Goal: Use online tool/utility: Utilize a website feature to perform a specific function

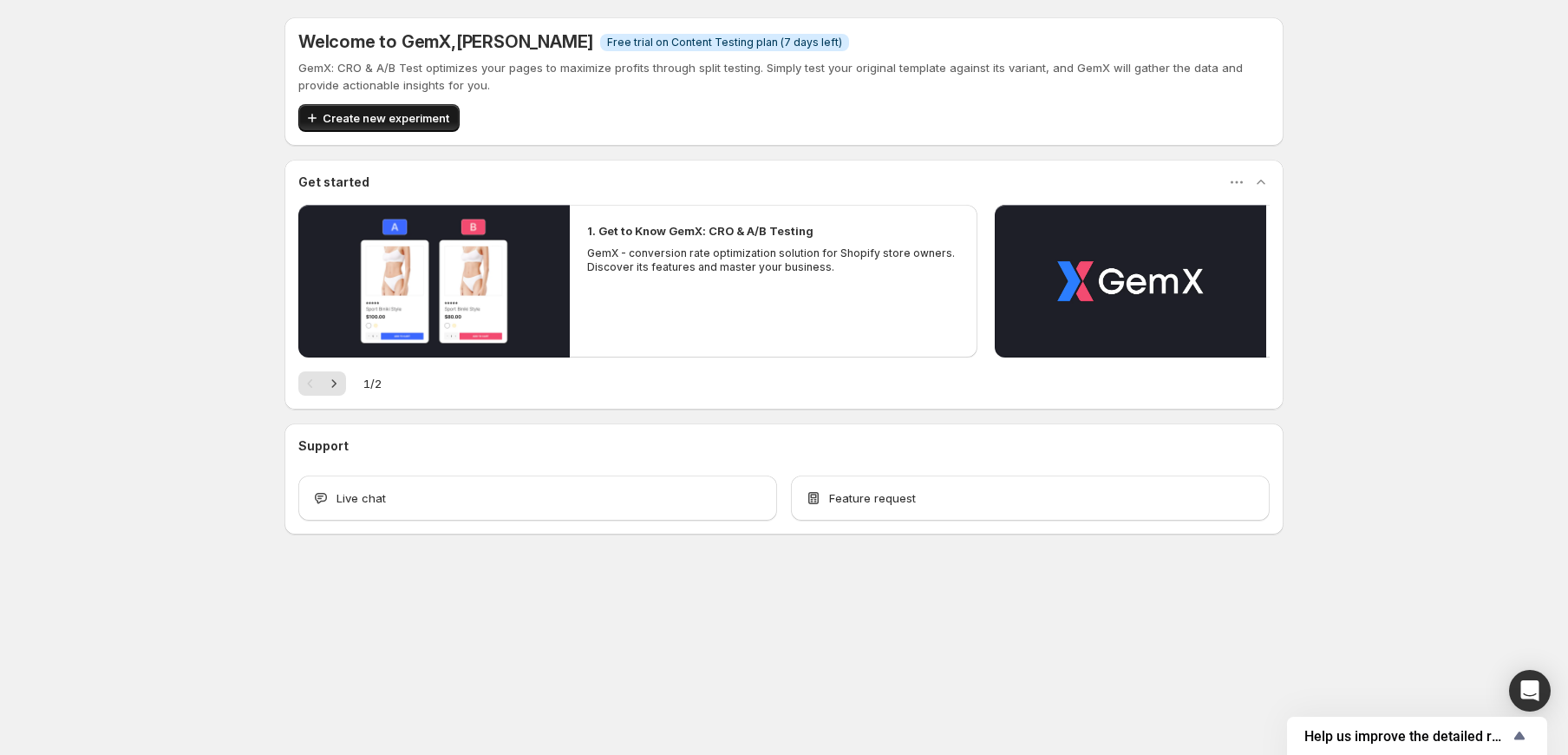
click at [375, 121] on span "Create new experiment" at bounding box center [386, 118] width 127 height 17
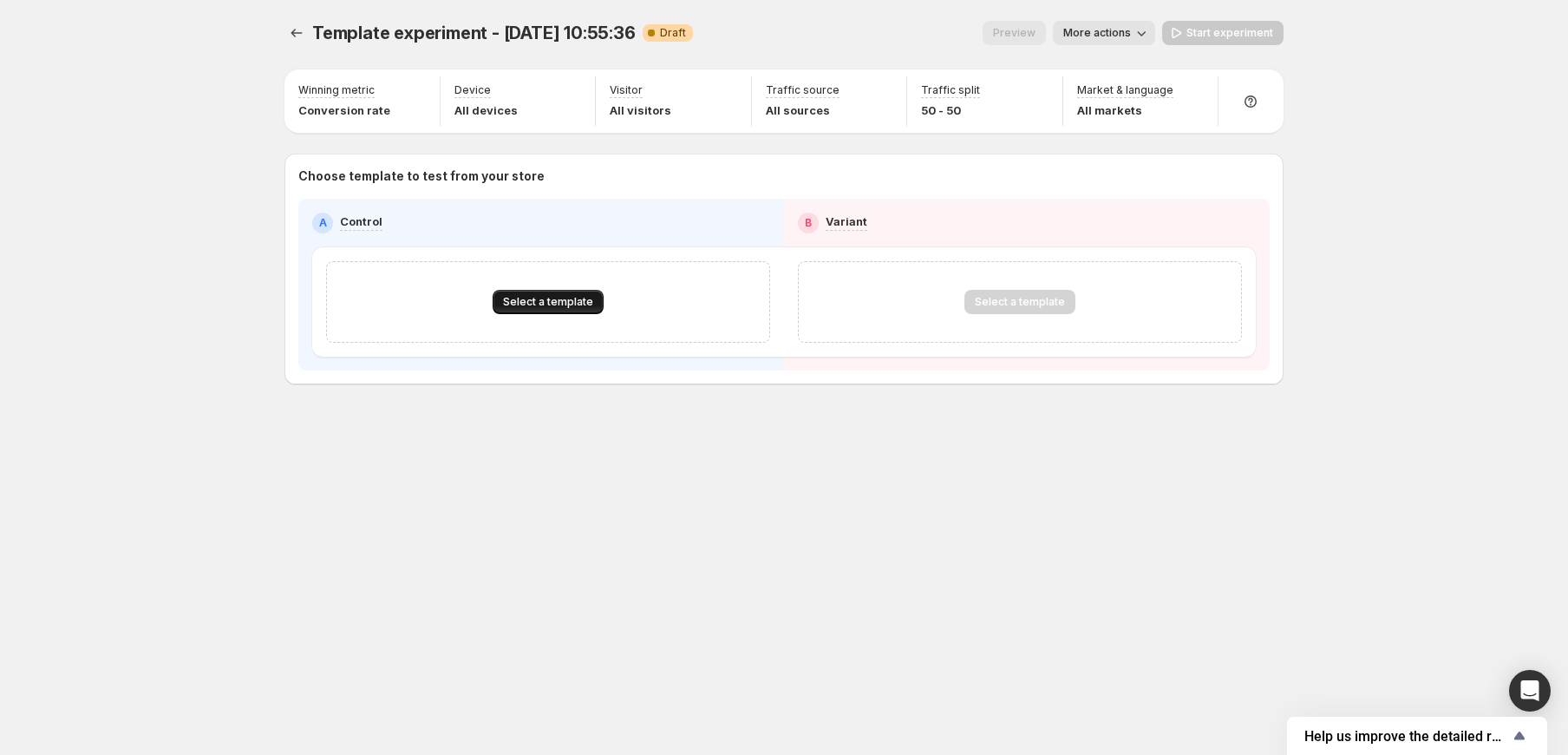
click at [598, 306] on button "Select a template" at bounding box center [548, 301] width 111 height 24
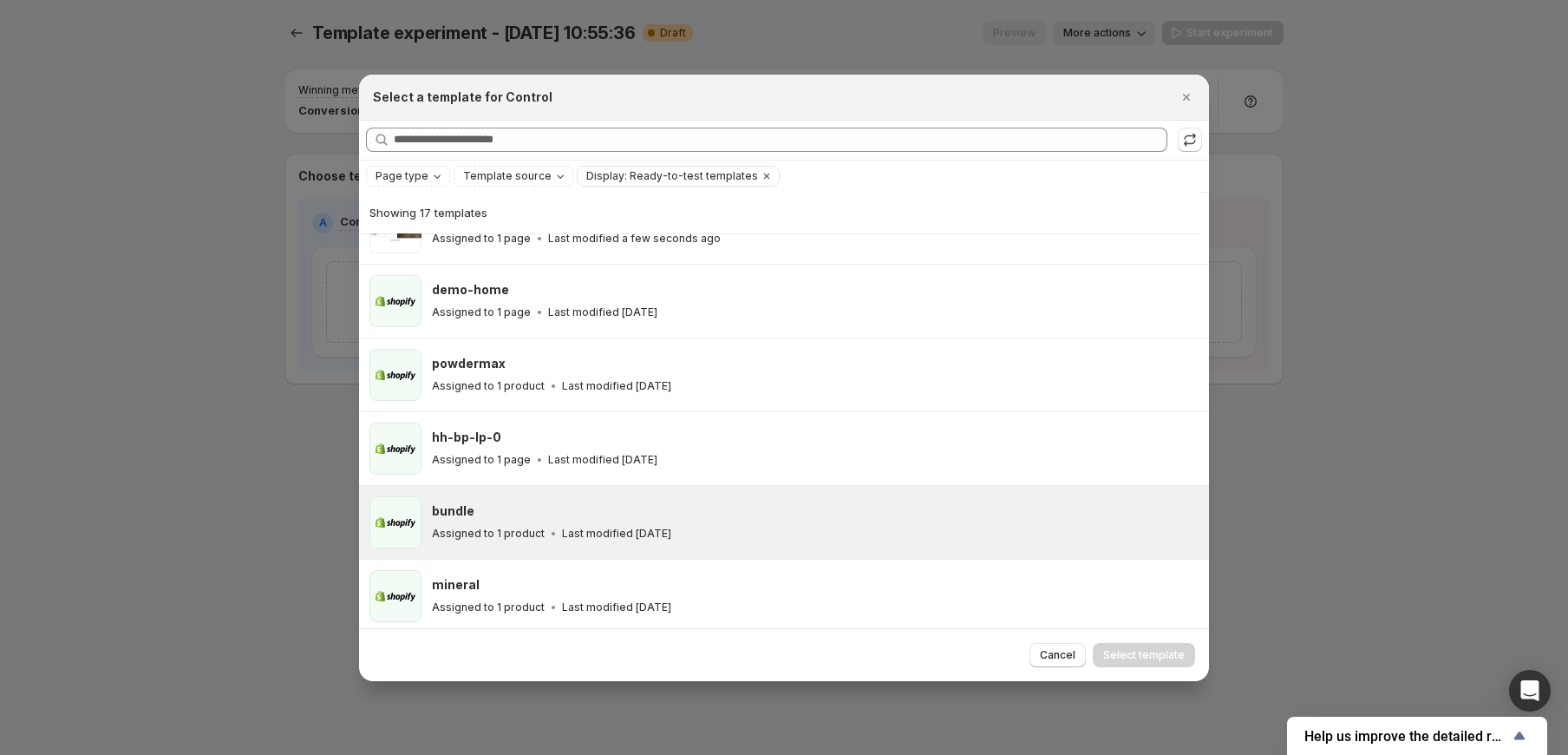
scroll to position [340, 0]
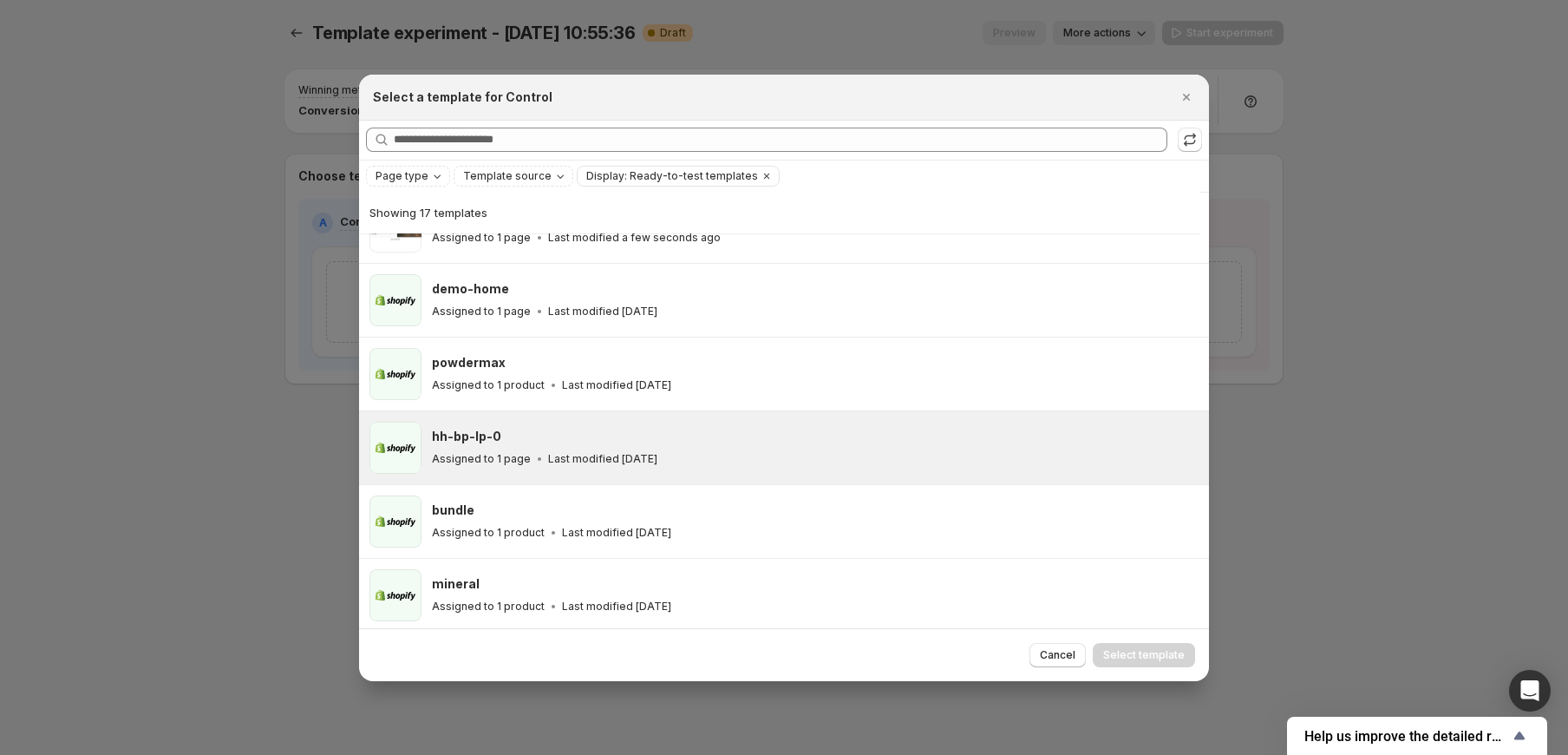
click at [466, 439] on h3 "hh-bp-lp-0" at bounding box center [466, 437] width 70 height 17
click at [1156, 656] on span "Select template" at bounding box center [1144, 655] width 81 height 14
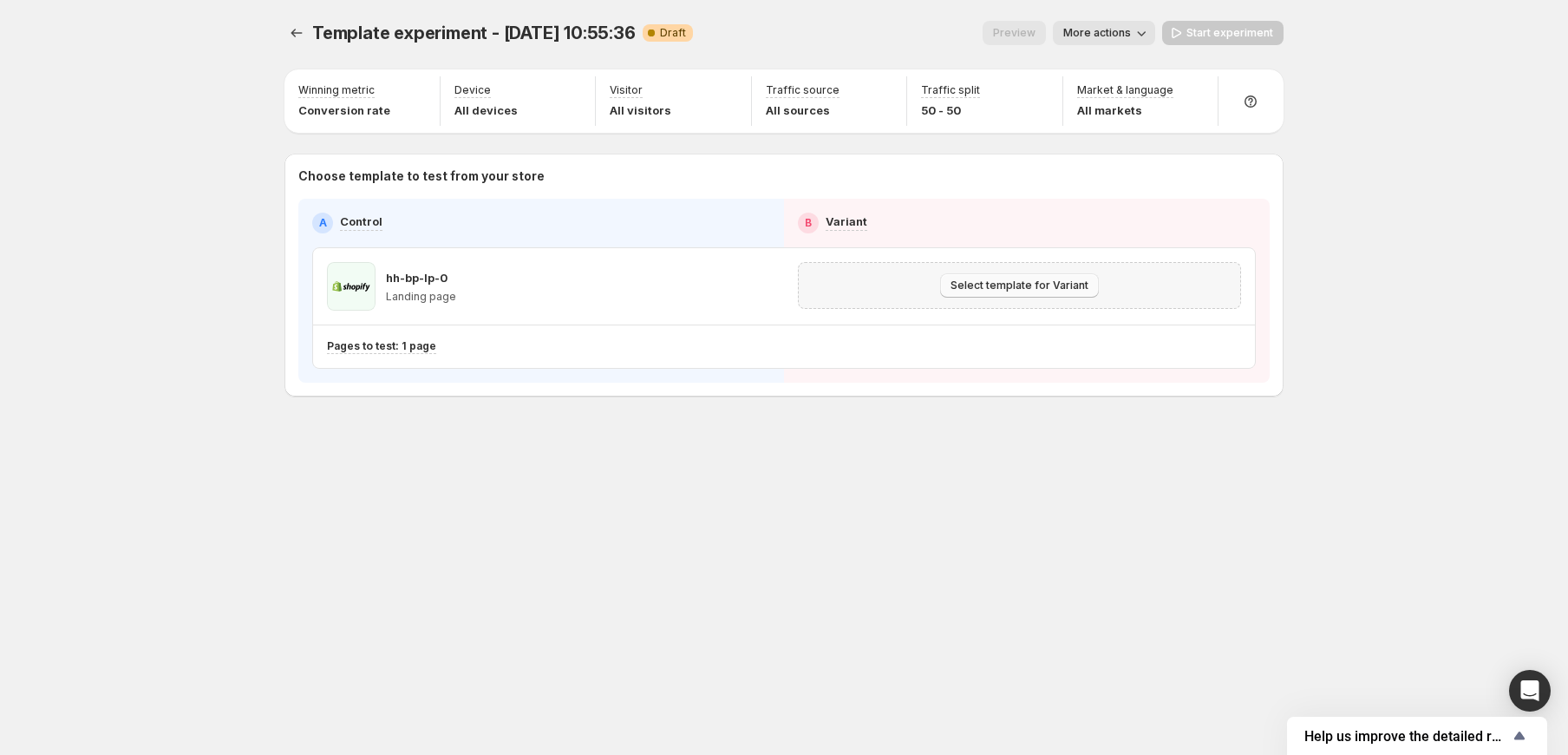
click at [1024, 283] on span "Select template for Variant" at bounding box center [1020, 285] width 138 height 14
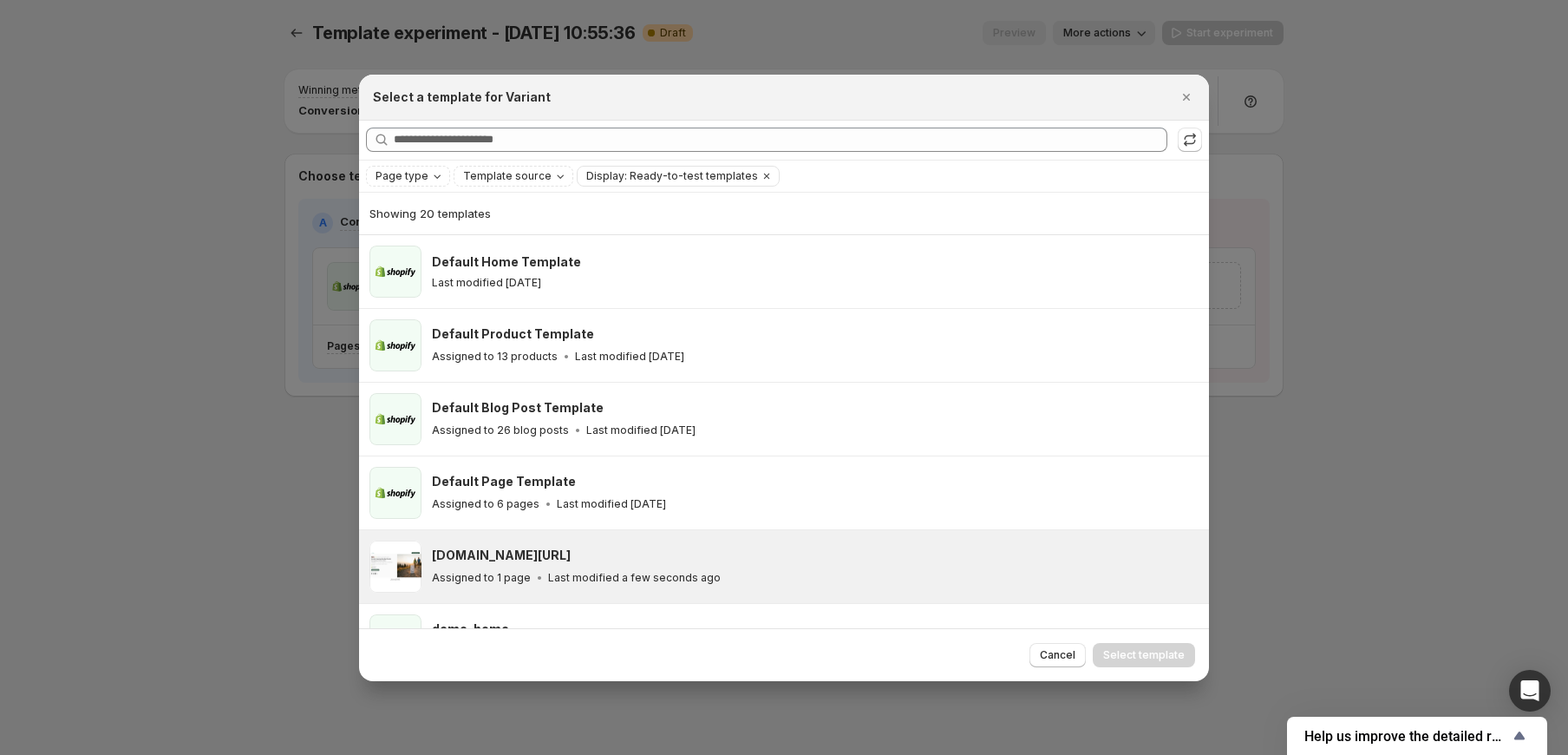
click at [546, 558] on h3 "[DOMAIN_NAME][URL]" at bounding box center [501, 555] width 139 height 17
click at [1155, 648] on span "Select template" at bounding box center [1144, 655] width 81 height 14
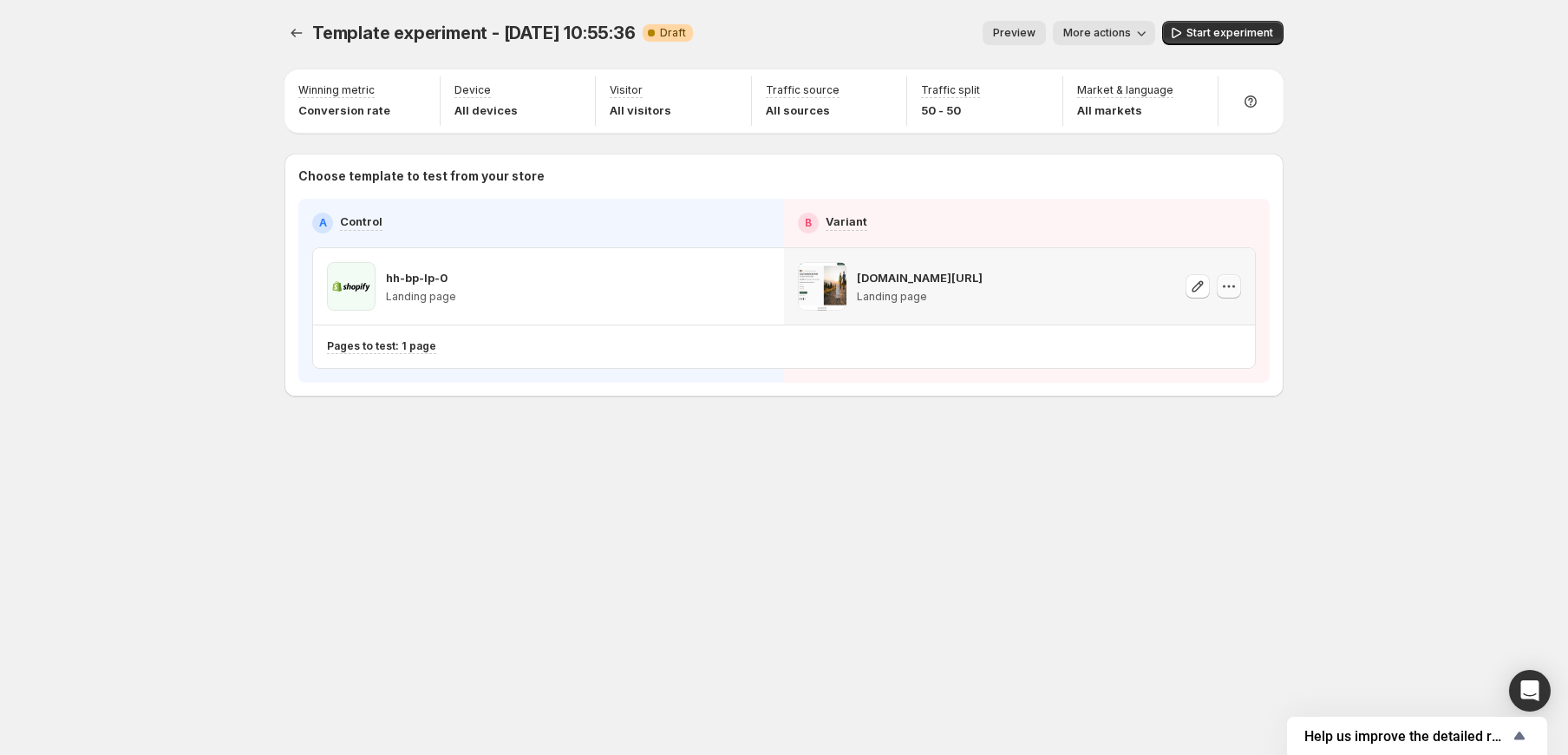
click at [1231, 279] on icon "button" at bounding box center [1229, 286] width 17 height 17
click at [1230, 288] on icon "button" at bounding box center [1229, 286] width 17 height 17
click at [1204, 34] on span "Start experiment" at bounding box center [1230, 32] width 87 height 14
